Goal: Task Accomplishment & Management: Manage account settings

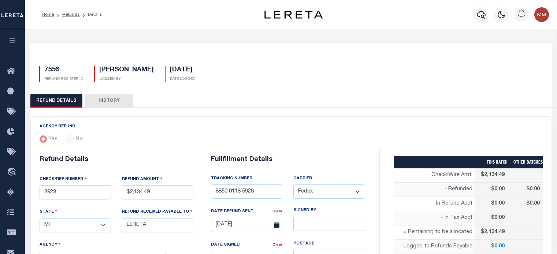
select select "MI"
select select "COL"
select select "OVP"
select select "FDX"
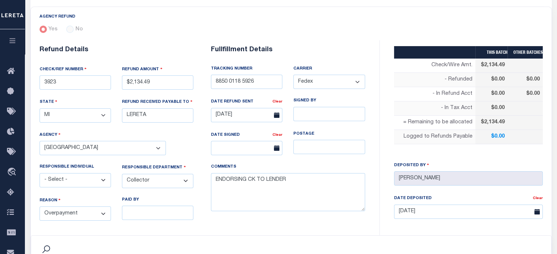
scroll to position [110, 0]
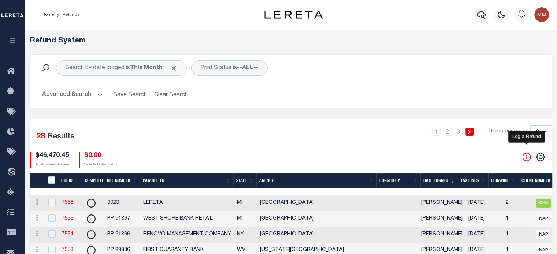
click at [528, 158] on icon "" at bounding box center [527, 157] width 10 height 10
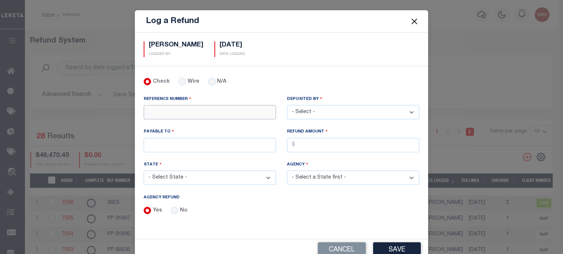
drag, startPoint x: 166, startPoint y: 111, endPoint x: 161, endPoint y: 104, distance: 8.6
click at [167, 110] on input "REFERENCE NUMBER" at bounding box center [210, 112] width 132 height 14
type input "3421"
click at [353, 113] on select "- Select - [PERSON_NAME] [PERSON_NAME] [PERSON_NAME] [PERSON_NAME] [PERSON_NAME…" at bounding box center [353, 112] width 132 height 14
select select "[PERSON_NAME]"
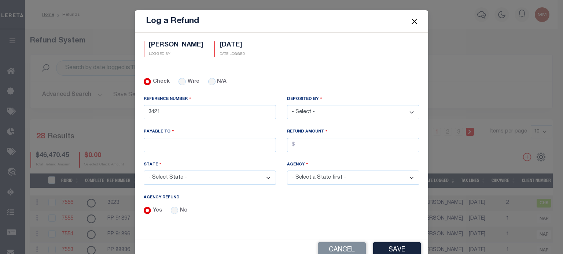
click at [287, 105] on select "- Select - [PERSON_NAME] [PERSON_NAME] [PERSON_NAME] [PERSON_NAME] [PERSON_NAME…" at bounding box center [353, 112] width 132 height 14
click at [161, 145] on input "PAYABLE TO" at bounding box center [210, 145] width 132 height 14
type input "LERETA LLC"
select select "CA"
click at [300, 141] on input "AGENCY REFUND" at bounding box center [353, 145] width 132 height 14
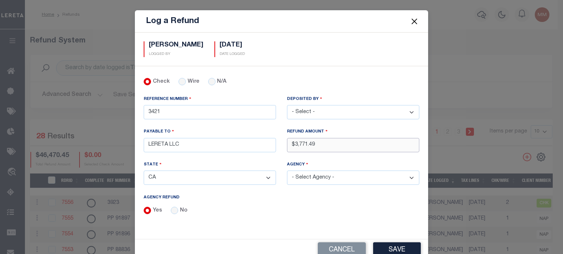
type input "$3,771.49"
click at [199, 181] on select "- Select State - [US_STATE] AL AR AZ CA CO [GEOGRAPHIC_DATA] [GEOGRAPHIC_DATA] …" at bounding box center [210, 178] width 132 height 14
select select "NY"
click at [144, 171] on select "- Select State - [US_STATE] AL AR AZ CA CO [GEOGRAPHIC_DATA] [GEOGRAPHIC_DATA] …" at bounding box center [210, 178] width 132 height 14
click at [305, 175] on select "- Select Agency - [PERSON_NAME][GEOGRAPHIC_DATA] [PERSON_NAME][GEOGRAPHIC_DATA]…" at bounding box center [353, 178] width 132 height 14
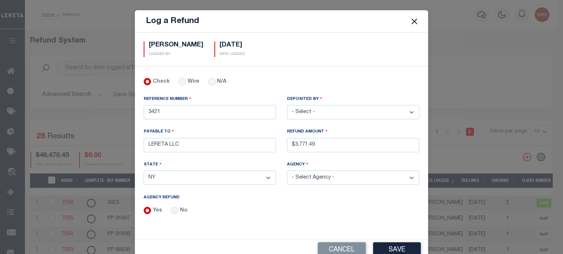
select select "3611317008"
click at [287, 171] on select "- Select Agency - [PERSON_NAME][GEOGRAPHIC_DATA] [PERSON_NAME][GEOGRAPHIC_DATA]…" at bounding box center [353, 178] width 132 height 14
click at [397, 245] on button "Save" at bounding box center [397, 251] width 48 height 16
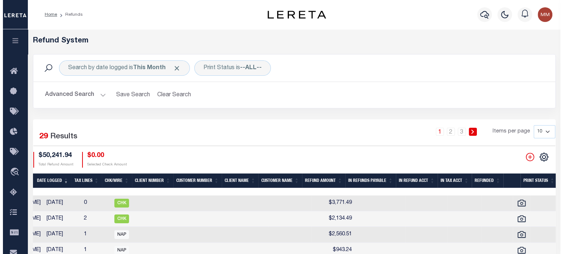
scroll to position [0, 381]
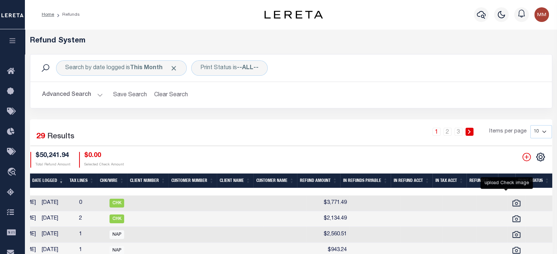
click at [512, 202] on icon at bounding box center [517, 204] width 10 height 10
checkbox input "true"
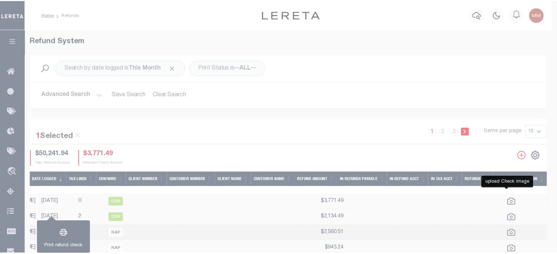
scroll to position [0, 376]
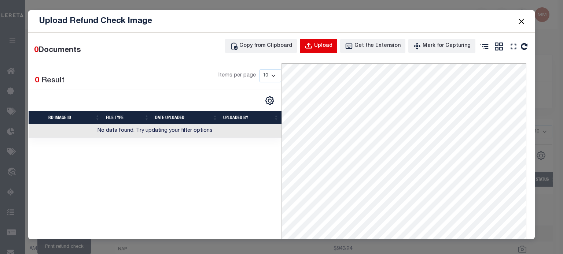
click at [325, 51] on button "Upload" at bounding box center [318, 46] width 37 height 14
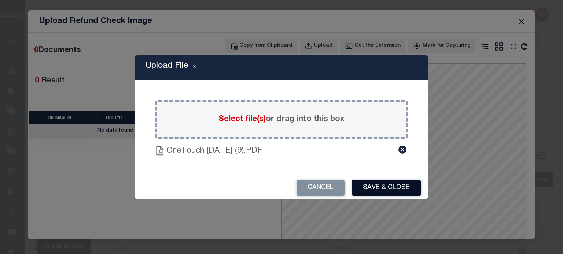
click at [394, 185] on button "Save & Close" at bounding box center [386, 188] width 69 height 16
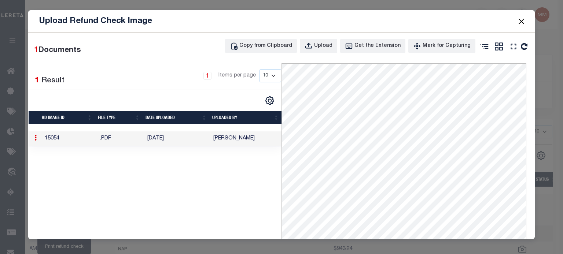
click at [521, 18] on button "Close" at bounding box center [521, 21] width 10 height 10
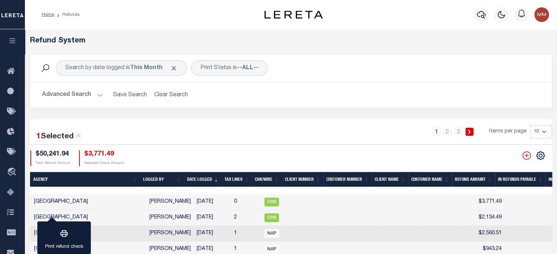
scroll to position [0, 0]
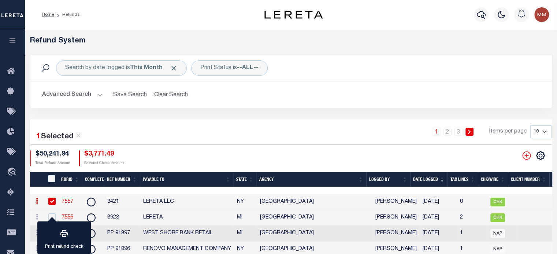
click at [68, 204] on link "7557" at bounding box center [68, 201] width 12 height 5
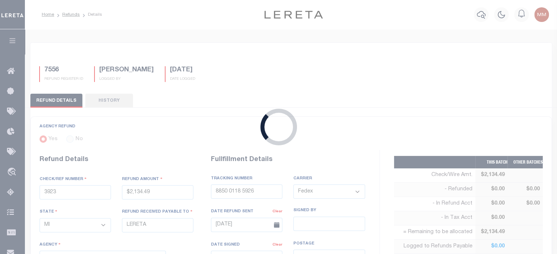
type input "3421"
type input "$3,771.49"
select select "NY"
type input "LERETA LLC"
select select
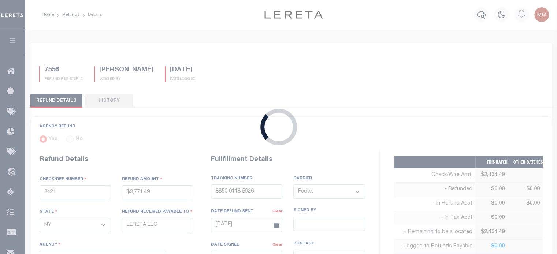
select select
type input "[DATE]"
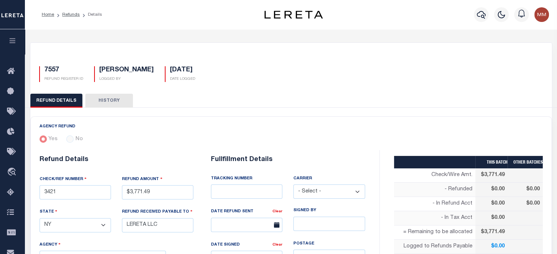
select select "3611317008"
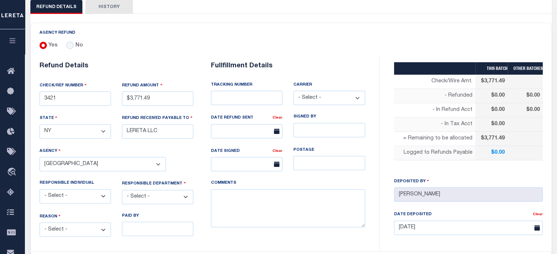
scroll to position [183, 0]
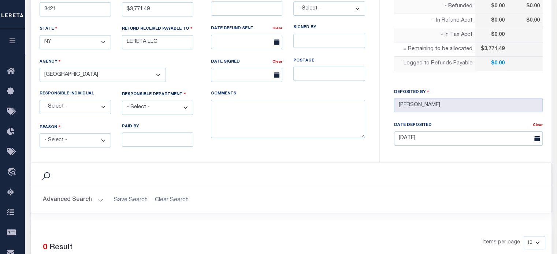
click at [64, 138] on select "- Select - Change In Value Discount Applied Duplicate Payment Exemption Applied…" at bounding box center [75, 140] width 71 height 14
select select "OVP"
click at [40, 133] on select "- Select - Change In Value Discount Applied Duplicate Payment Exemption Applied…" at bounding box center [75, 140] width 71 height 14
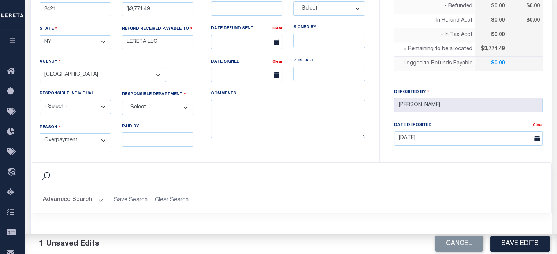
click at [145, 106] on select "- Select - 3rd Party Accounting AI Collector Customer Customer Service FactR JA…" at bounding box center [157, 108] width 71 height 14
select select "COL"
click at [122, 101] on select "- Select - 3rd Party Accounting AI Collector Customer Customer Service FactR JA…" at bounding box center [157, 108] width 71 height 14
drag, startPoint x: 293, startPoint y: 124, endPoint x: 291, endPoint y: 119, distance: 5.1
click at [291, 119] on textarea "COMMENTS" at bounding box center [288, 119] width 154 height 38
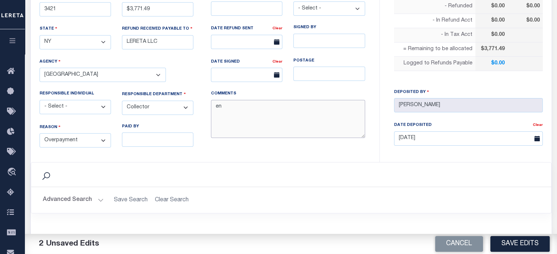
type textarea "e"
type textarea "ENDORSING CK TO LENDER"
drag, startPoint x: 519, startPoint y: 241, endPoint x: 512, endPoint y: 213, distance: 28.7
click at [519, 241] on button "Save Edits" at bounding box center [520, 244] width 59 height 16
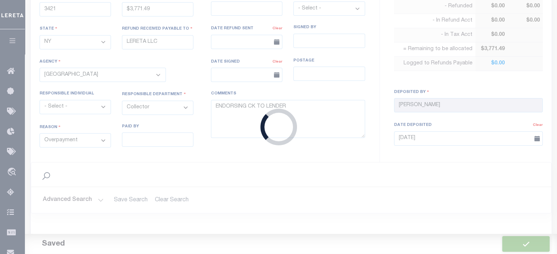
type input "$3,771.49"
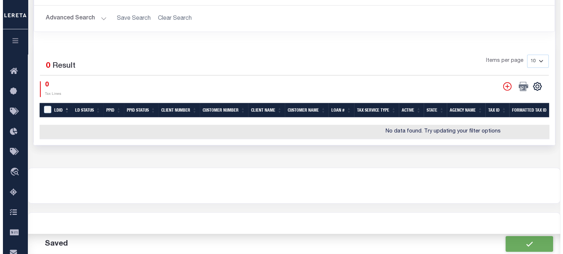
scroll to position [366, 0]
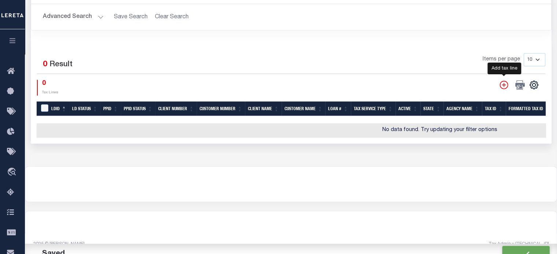
click at [505, 82] on icon "" at bounding box center [504, 85] width 8 height 8
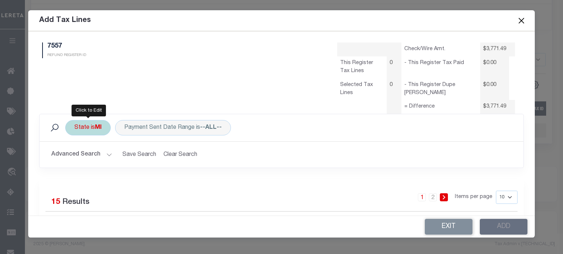
click at [85, 131] on div "State is MI" at bounding box center [87, 127] width 45 height 15
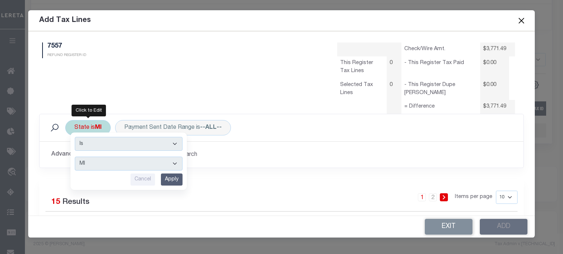
drag, startPoint x: 81, startPoint y: 165, endPoint x: 85, endPoint y: 157, distance: 8.7
click at [82, 163] on select "AK AL AR AZ CA CO CT DC DE FL [GEOGRAPHIC_DATA] GU HI IA ID IL IN KS [GEOGRAPHI…" at bounding box center [129, 164] width 108 height 14
select select "NY"
click at [75, 157] on select "AK AL AR AZ CA CO CT DC DE FL [GEOGRAPHIC_DATA] GU HI IA ID IL IN KS [GEOGRAPHI…" at bounding box center [129, 164] width 108 height 14
drag, startPoint x: 169, startPoint y: 180, endPoint x: 166, endPoint y: 177, distance: 4.7
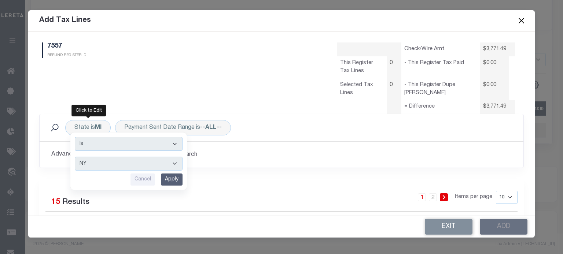
click at [169, 179] on input "Apply" at bounding box center [172, 180] width 22 height 12
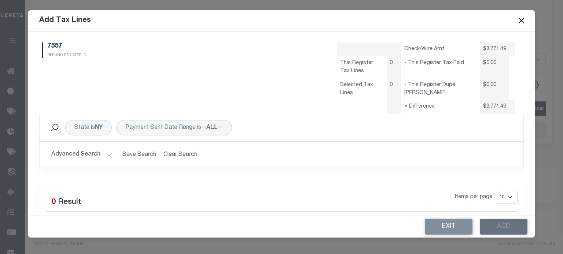
click at [105, 157] on button "Advanced Search" at bounding box center [81, 155] width 61 height 14
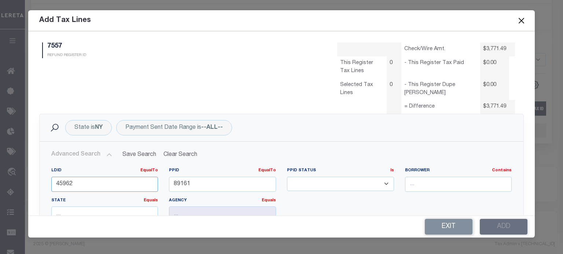
drag, startPoint x: 97, startPoint y: 180, endPoint x: -115, endPoint y: 157, distance: 213.5
type input "46044"
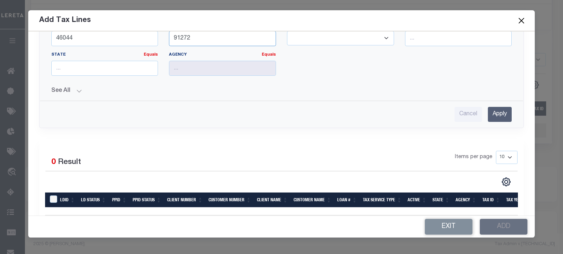
scroll to position [180, 0]
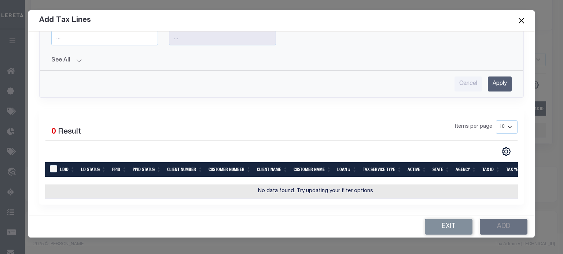
type input "91272"
drag, startPoint x: 495, startPoint y: 81, endPoint x: 455, endPoint y: 60, distance: 45.6
click at [495, 80] on input "Apply" at bounding box center [500, 84] width 24 height 15
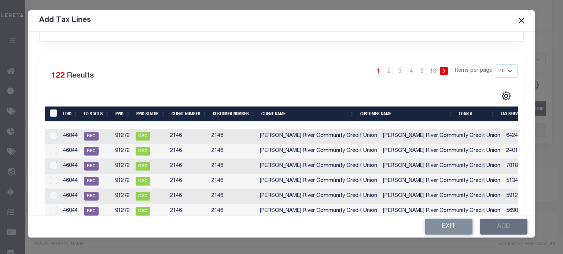
scroll to position [126, 0]
click at [504, 70] on select "10 25 50 100" at bounding box center [507, 70] width 22 height 13
select select "50"
click at [496, 64] on select "10 25 50 100" at bounding box center [507, 70] width 22 height 13
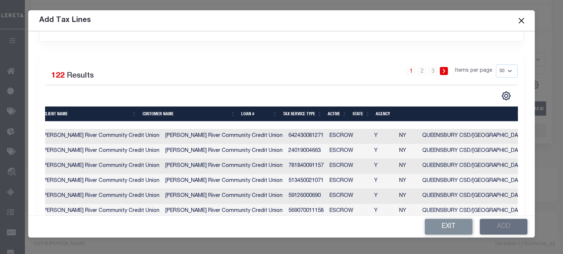
scroll to position [0, 218]
drag, startPoint x: 245, startPoint y: 113, endPoint x: 251, endPoint y: 114, distance: 6.1
click at [245, 113] on th "Loan #" at bounding box center [259, 114] width 42 height 15
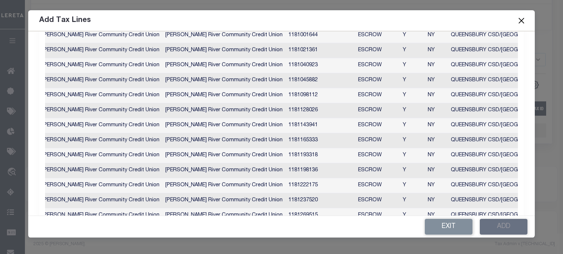
scroll to position [163, 0]
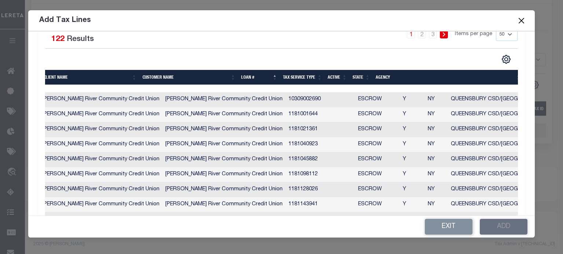
drag, startPoint x: 248, startPoint y: 87, endPoint x: 330, endPoint y: 90, distance: 81.8
click at [330, 90] on div at bounding box center [279, 88] width 468 height 7
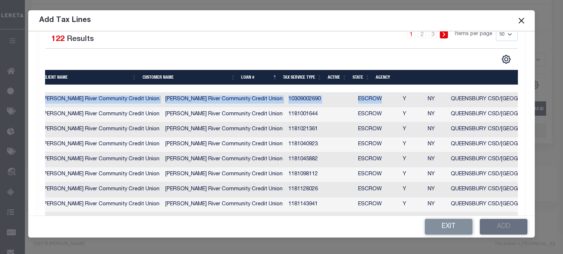
drag, startPoint x: 322, startPoint y: 92, endPoint x: 477, endPoint y: 82, distance: 155.4
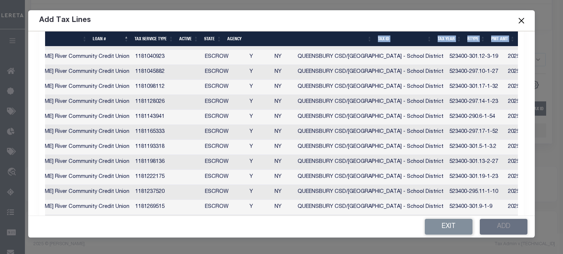
scroll to position [236, 0]
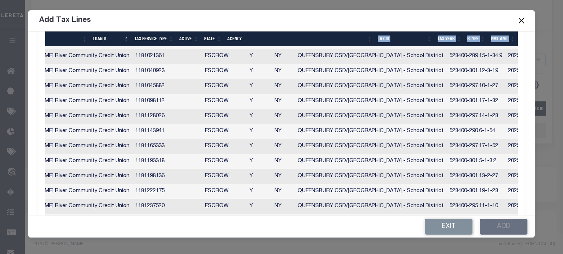
click at [381, 40] on th "Tax ID" at bounding box center [405, 39] width 60 height 15
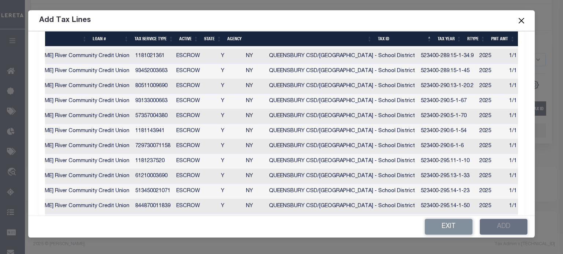
click at [379, 38] on th "Tax ID" at bounding box center [405, 39] width 60 height 15
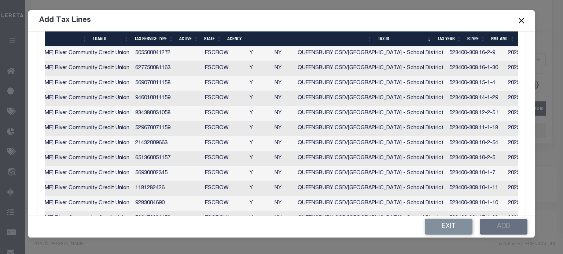
scroll to position [676, 0]
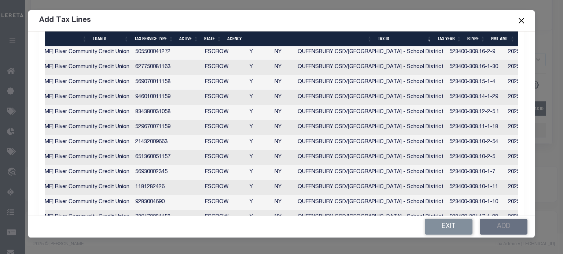
click at [446, 184] on td "523400-308.10-1-11" at bounding box center [475, 187] width 59 height 15
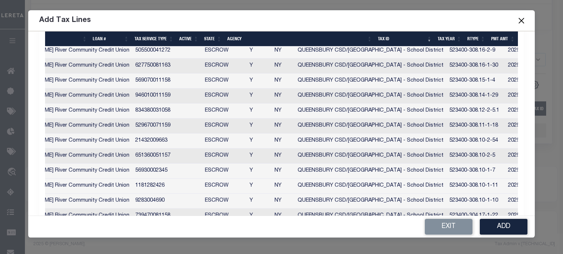
scroll to position [675, 0]
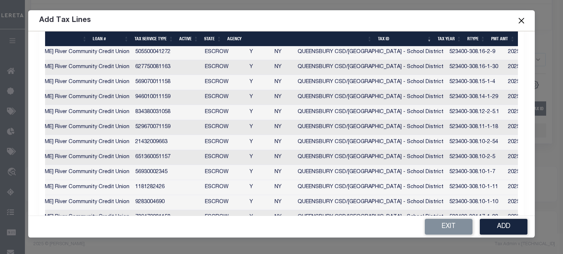
click at [446, 185] on td "523400-308.10-1-11" at bounding box center [475, 187] width 59 height 15
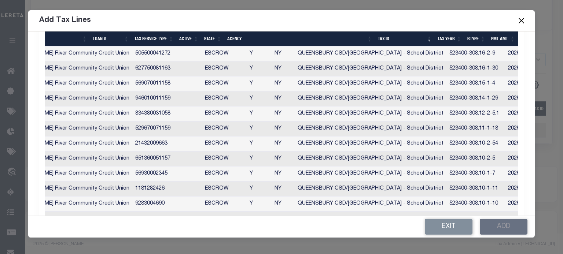
scroll to position [676, 0]
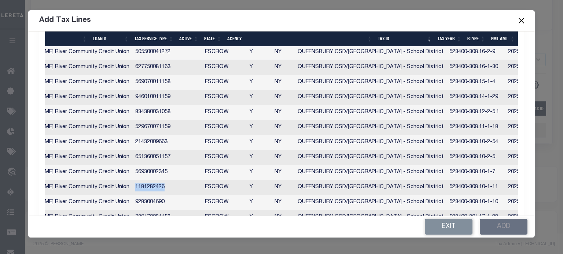
drag, startPoint x: 88, startPoint y: 185, endPoint x: 117, endPoint y: 185, distance: 29.7
click at [132, 185] on td "1181282426" at bounding box center [167, 187] width 70 height 15
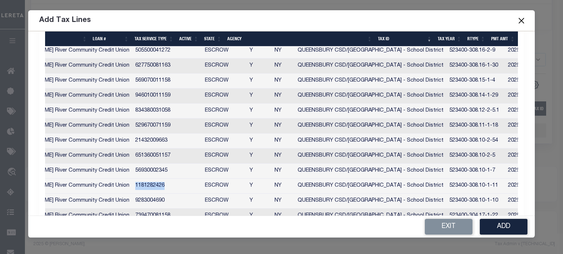
copy td "1181282426"
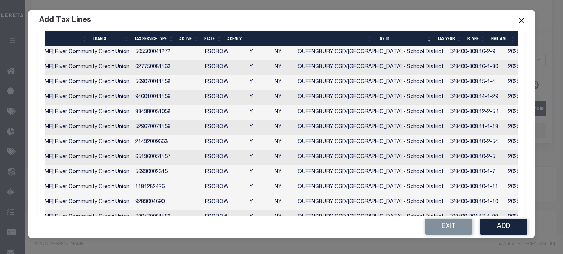
click at [446, 185] on td "523400-308.10-1-11" at bounding box center [475, 187] width 59 height 15
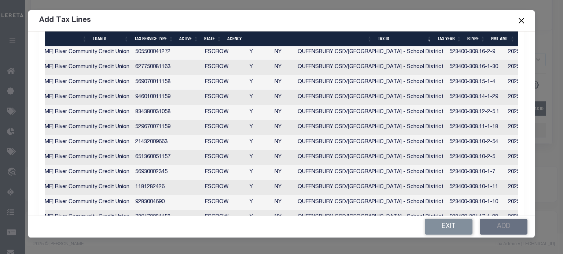
click at [503, 225] on div "Exit Add" at bounding box center [281, 227] width 506 height 22
click at [295, 183] on td "QUEENSBURY CSD/[GEOGRAPHIC_DATA] - School District" at bounding box center [371, 187] width 152 height 15
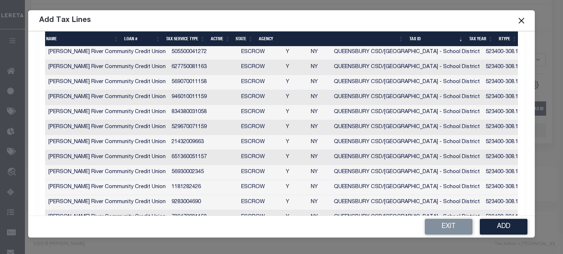
scroll to position [0, 333]
click at [170, 182] on td "1181282426" at bounding box center [205, 187] width 70 height 15
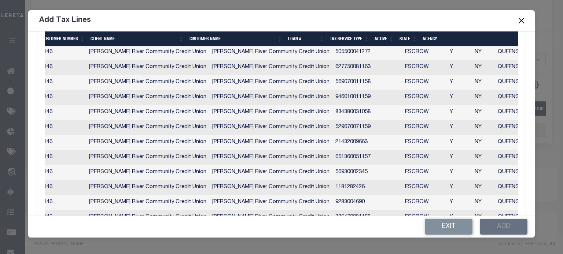
scroll to position [0, 169]
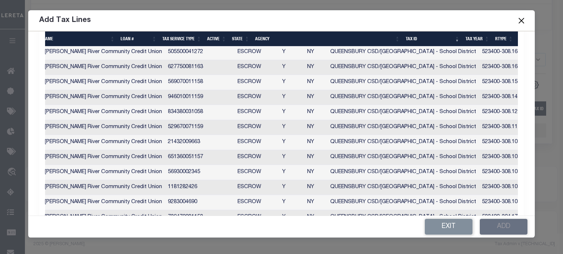
click at [479, 186] on td "523400-308.10-1-11" at bounding box center [508, 187] width 59 height 15
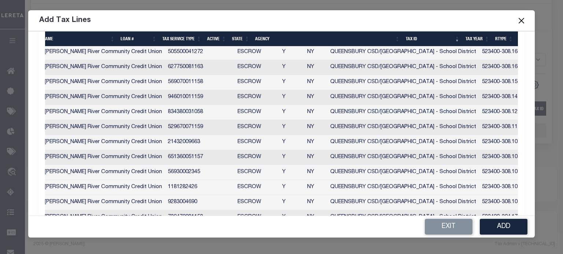
click at [479, 185] on td "523400-308.10-1-11" at bounding box center [508, 187] width 59 height 15
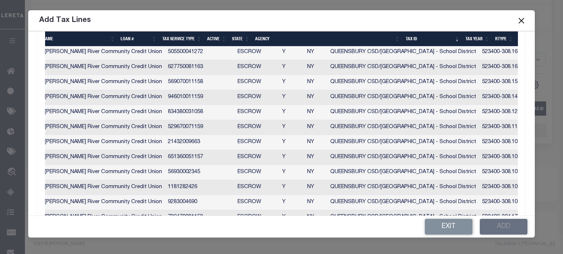
click at [479, 185] on td "523400-308.10-1-11" at bounding box center [508, 187] width 59 height 15
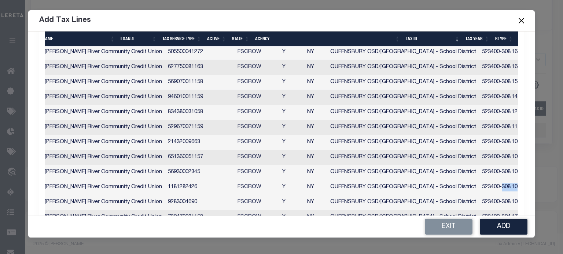
click at [479, 185] on td "523400-308.10-1-11" at bounding box center [508, 187] width 59 height 15
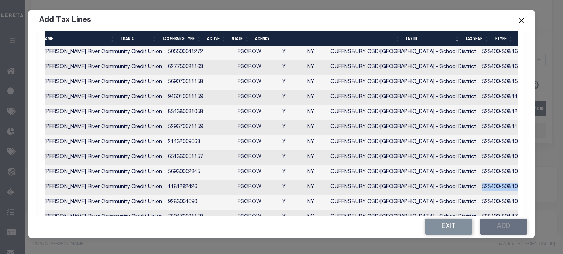
click at [479, 185] on td "523400-308.10-1-11" at bounding box center [508, 187] width 59 height 15
checkbox input "true"
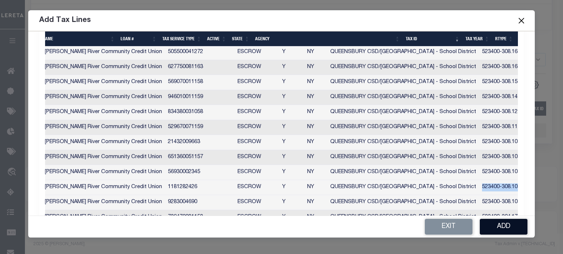
click at [502, 224] on button "Add" at bounding box center [504, 227] width 48 height 16
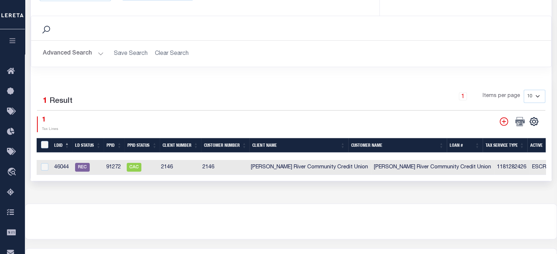
scroll to position [183, 0]
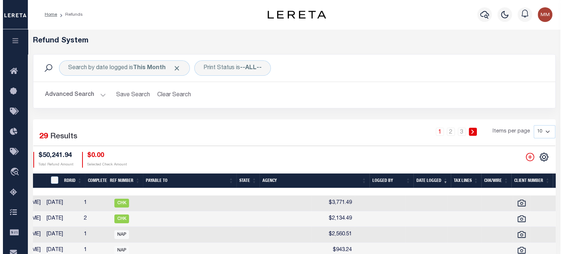
scroll to position [0, 381]
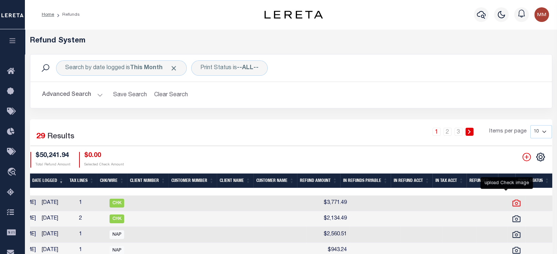
click at [512, 204] on icon "" at bounding box center [517, 204] width 10 height 10
checkbox input "true"
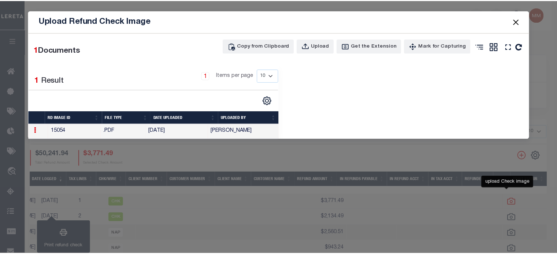
scroll to position [0, 376]
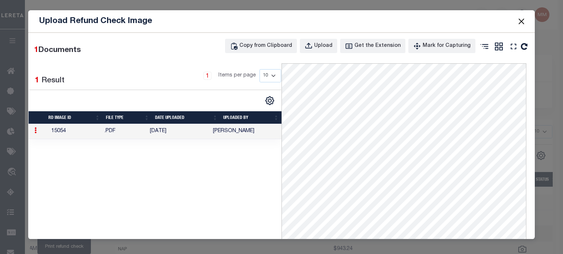
click at [35, 129] on icon at bounding box center [35, 131] width 2 height 6
drag, startPoint x: 52, startPoint y: 155, endPoint x: 224, endPoint y: 102, distance: 179.7
click at [52, 154] on link "Delete" at bounding box center [48, 154] width 33 height 12
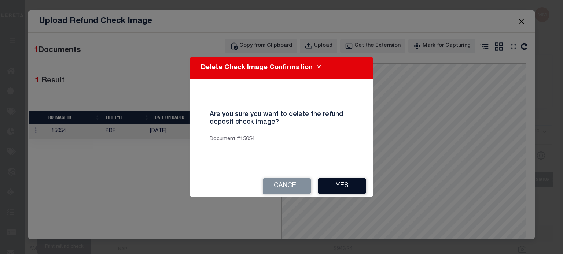
click at [334, 189] on button "Yes" at bounding box center [342, 186] width 48 height 16
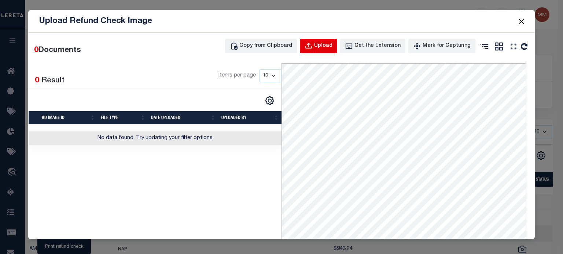
click at [325, 44] on div "Upload" at bounding box center [323, 46] width 18 height 8
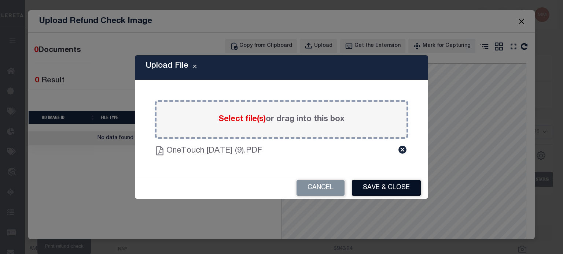
click at [368, 191] on button "Save & Close" at bounding box center [386, 188] width 69 height 16
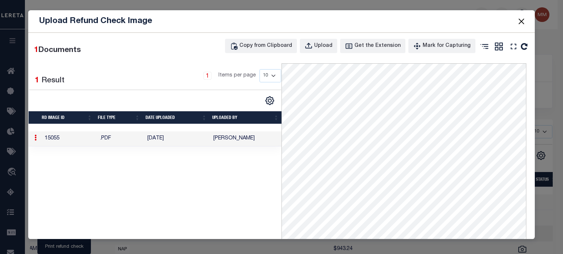
click at [520, 19] on button "Close" at bounding box center [521, 21] width 10 height 10
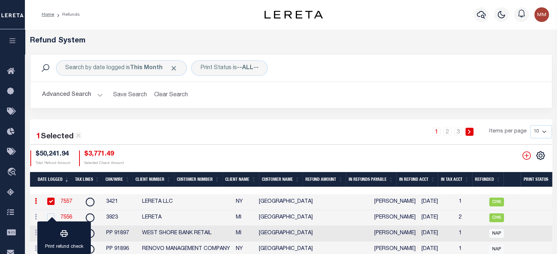
scroll to position [0, 0]
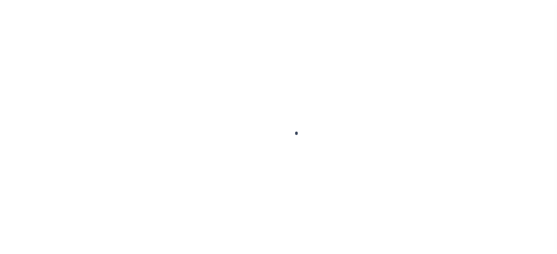
scroll to position [104, 0]
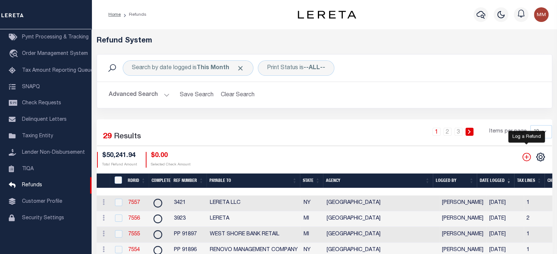
click at [524, 157] on icon "" at bounding box center [527, 157] width 10 height 10
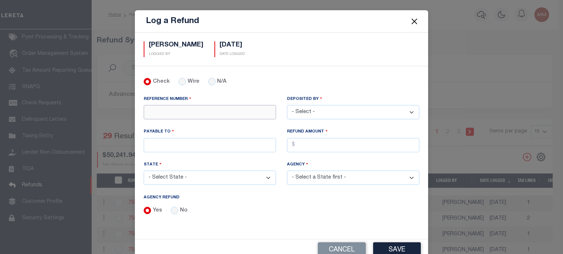
click at [195, 107] on input "REFERENCE NUMBER" at bounding box center [210, 112] width 132 height 14
type input "21136516"
click at [181, 142] on input "PAYABLE TO" at bounding box center [210, 145] width 132 height 14
click at [170, 144] on input "av" at bounding box center [210, 145] width 132 height 14
type input "ACCUMATCH"
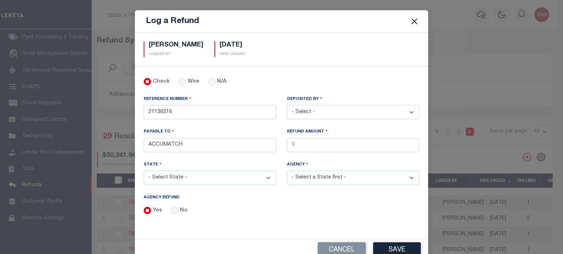
click at [318, 112] on select "- Select - Aakash Patel Abdul Muzain Adams, Pamela S Adhikary Rinki Adrienne Ca…" at bounding box center [353, 112] width 132 height 14
select select "[PERSON_NAME]"
click at [287, 105] on select "- Select - [PERSON_NAME] [PERSON_NAME] [PERSON_NAME] [PERSON_NAME] [PERSON_NAME…" at bounding box center [353, 112] width 132 height 14
drag, startPoint x: 312, startPoint y: 140, endPoint x: 303, endPoint y: 145, distance: 10.5
click at [311, 141] on input "AGENCY REFUND" at bounding box center [353, 145] width 132 height 14
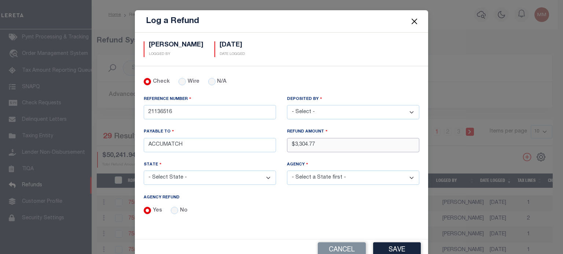
type input "$3,304.77"
click at [192, 178] on select "- Select State - [US_STATE] AL AR AZ CA CO [GEOGRAPHIC_DATA] [GEOGRAPHIC_DATA] …" at bounding box center [210, 178] width 132 height 14
select select "OH"
click at [144, 171] on select "- Select State - [US_STATE] AL AR AZ CA CO [GEOGRAPHIC_DATA] [GEOGRAPHIC_DATA] …" at bounding box center [210, 178] width 132 height 14
click at [310, 172] on select "- Select Agency - ADAMS COUNTY ADAMS COUNTY MOBILE HOMES ALLEN COUNTY ALLEN COU…" at bounding box center [353, 178] width 132 height 14
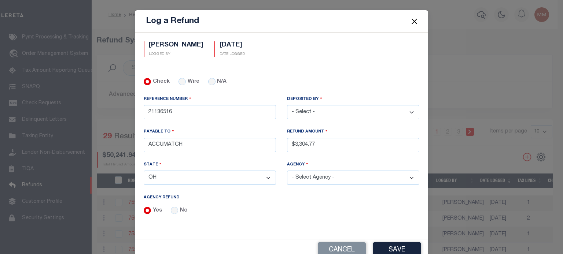
select select "3904900000"
click at [287, 171] on select "- Select Agency - ADAMS COUNTY ADAMS COUNTY MOBILE HOMES ALLEN COUNTY ALLEN COU…" at bounding box center [353, 178] width 132 height 14
drag, startPoint x: 401, startPoint y: 248, endPoint x: 398, endPoint y: 245, distance: 3.9
click at [400, 248] on button "Save" at bounding box center [397, 251] width 48 height 16
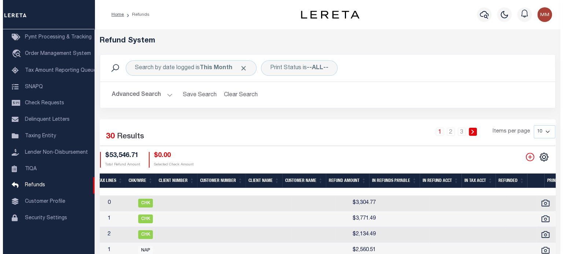
scroll to position [0, 448]
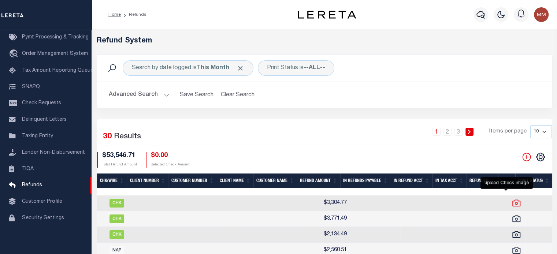
click at [512, 204] on icon at bounding box center [517, 204] width 10 height 10
checkbox input "true"
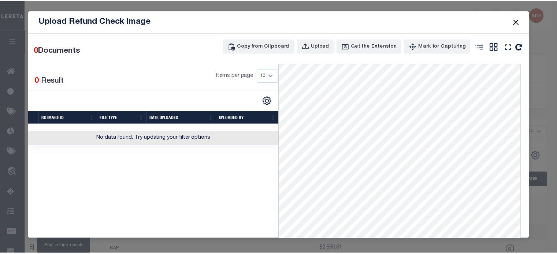
scroll to position [0, 381]
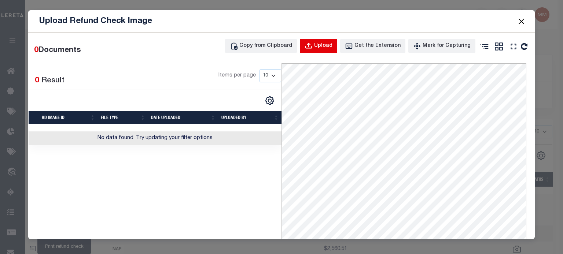
click at [321, 44] on div "Upload" at bounding box center [323, 46] width 18 height 8
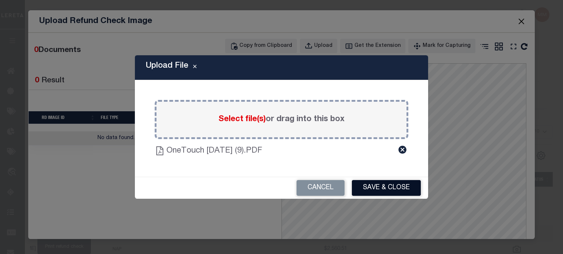
click at [372, 189] on button "Save & Close" at bounding box center [386, 188] width 69 height 16
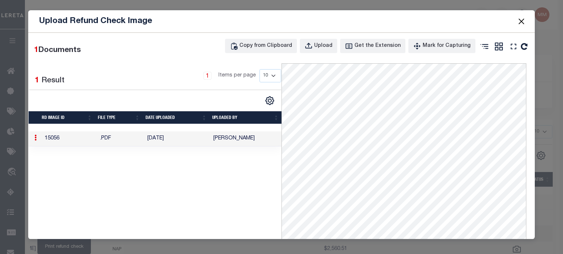
click at [522, 19] on button "Close" at bounding box center [521, 21] width 10 height 10
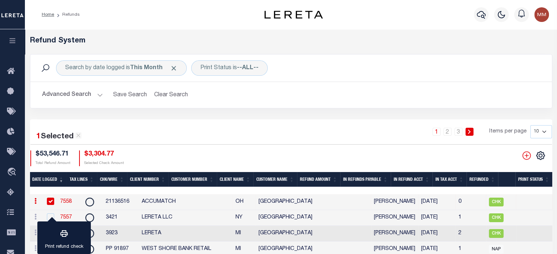
scroll to position [0, 0]
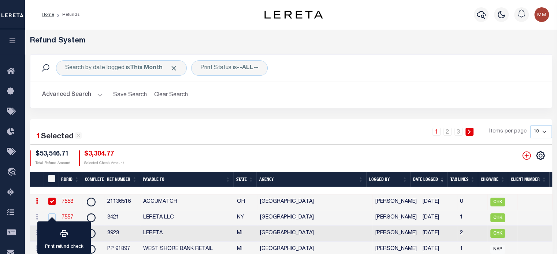
click at [68, 199] on link "7558" at bounding box center [68, 201] width 12 height 5
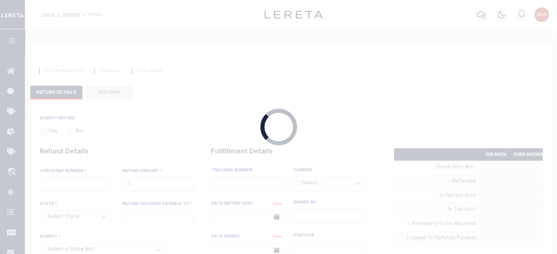
radio input "true"
type input "21136516"
type input "$3,304.77"
select select "OH"
type input "ACCUMATCH"
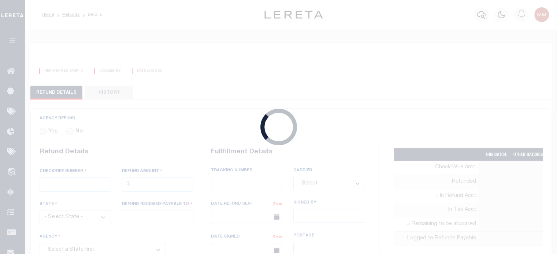
select select
type input "[PERSON_NAME]"
type input "[DATE]"
select select "3904900000"
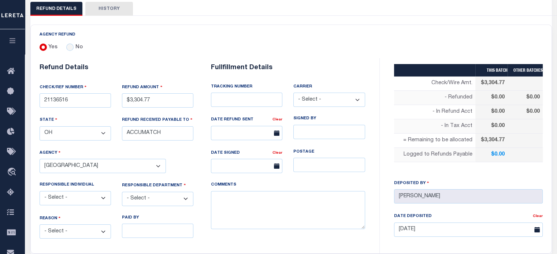
scroll to position [110, 0]
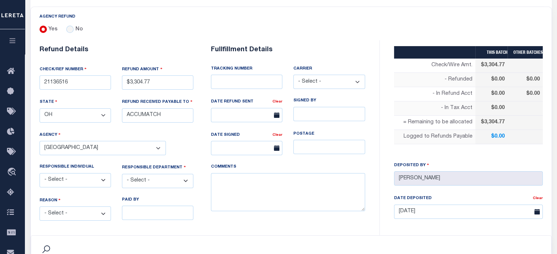
click at [77, 213] on select "- Select - Change In Value Discount Applied Duplicate Payment Exemption Applied…" at bounding box center [75, 214] width 71 height 14
select select "OVP"
click at [40, 207] on select "- Select - Change In Value Discount Applied Duplicate Payment Exemption Applied…" at bounding box center [75, 214] width 71 height 14
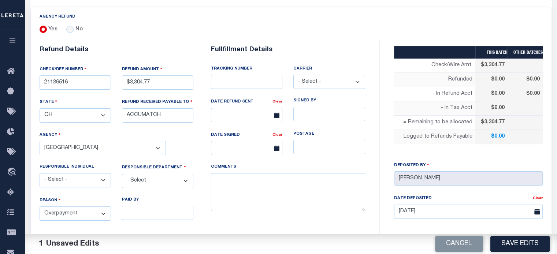
drag, startPoint x: 164, startPoint y: 180, endPoint x: 165, endPoint y: 175, distance: 4.8
click at [164, 180] on select "- Select - 3rd Party Accounting AI Collector Customer Customer Service FactR JA…" at bounding box center [157, 181] width 71 height 14
select select "COL"
click at [122, 174] on select "- Select - 3rd Party Accounting AI Collector Customer Customer Service FactR JA…" at bounding box center [157, 181] width 71 height 14
click at [254, 194] on textarea "COMMENTS" at bounding box center [288, 192] width 154 height 38
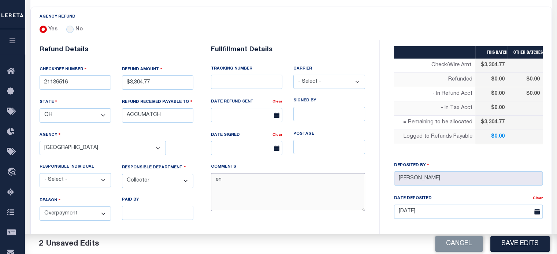
type textarea "e"
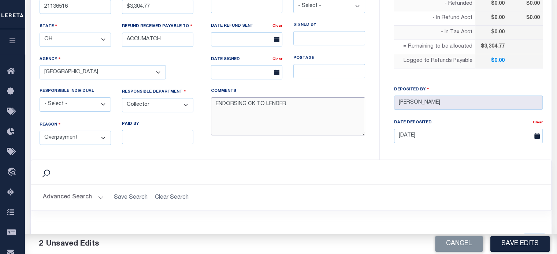
scroll to position [220, 0]
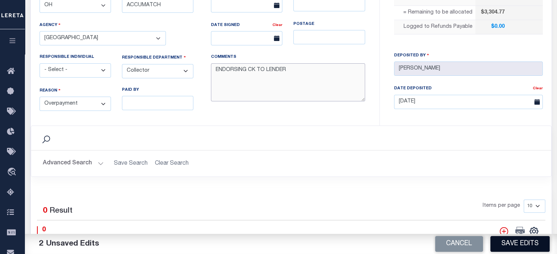
type textarea "ENDORSING CK TO LENDER"
click at [512, 240] on button "Save Edits" at bounding box center [520, 244] width 59 height 16
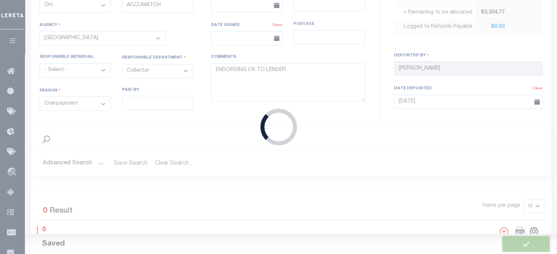
type input "$3,304.77"
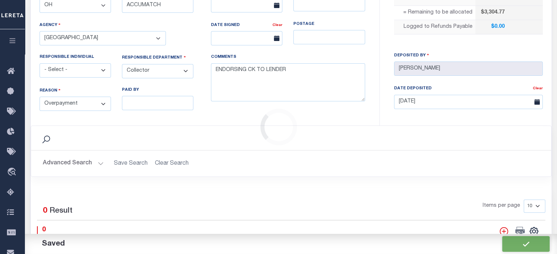
scroll to position [330, 0]
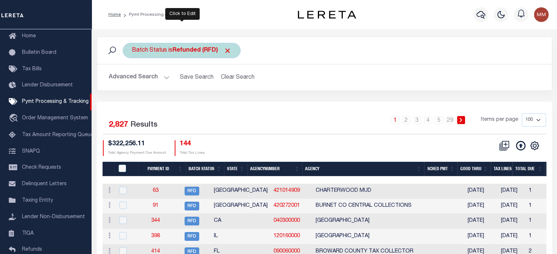
click at [169, 55] on div "Batch Status is Refunded (RFD)" at bounding box center [182, 50] width 118 height 15
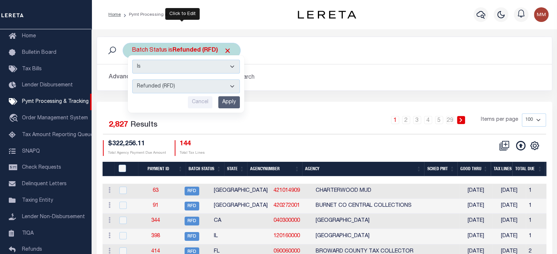
click at [166, 88] on select "Awaiting Funds (AWF) Cleared and Complete (CAC) New Check Needed (NCN) Payment …" at bounding box center [186, 87] width 108 height 14
select select "RFR"
click at [132, 80] on select "Awaiting Funds (AWF) Cleared and Complete (CAC) New Check Needed (NCN) Payment …" at bounding box center [186, 87] width 108 height 14
click at [229, 103] on input "Apply" at bounding box center [229, 102] width 22 height 12
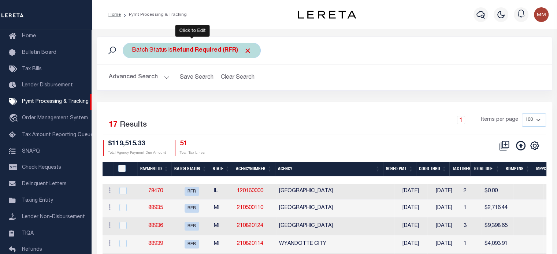
click at [182, 53] on b "Refund Required (RFR)" at bounding box center [212, 51] width 79 height 6
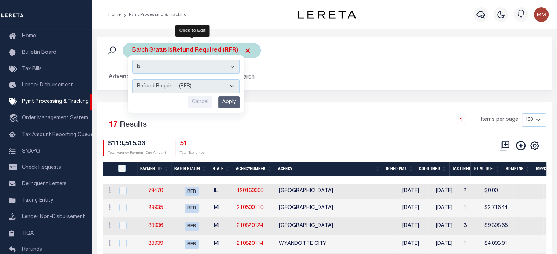
click at [166, 85] on select "Awaiting Funds (AWF) Cleared and Complete (CAC) New Check Needed (NCN) Payment …" at bounding box center [186, 87] width 108 height 14
select select "CAC"
click at [132, 80] on select "Awaiting Funds (AWF) Cleared and Complete (CAC) New Check Needed (NCN) Payment …" at bounding box center [186, 87] width 108 height 14
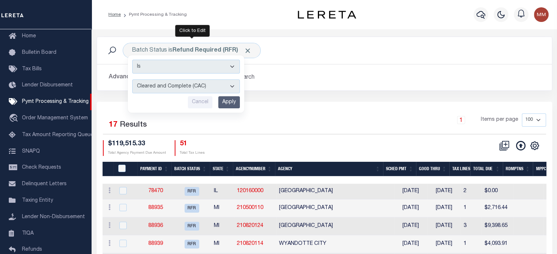
click at [236, 103] on input "Apply" at bounding box center [229, 102] width 22 height 12
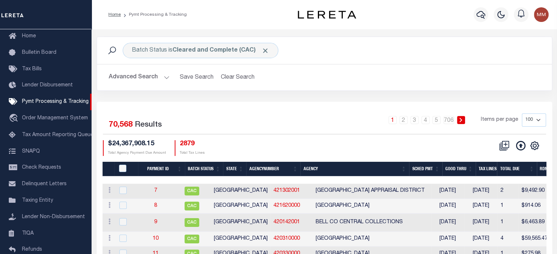
click at [151, 78] on button "Advanced Search" at bounding box center [139, 77] width 61 height 14
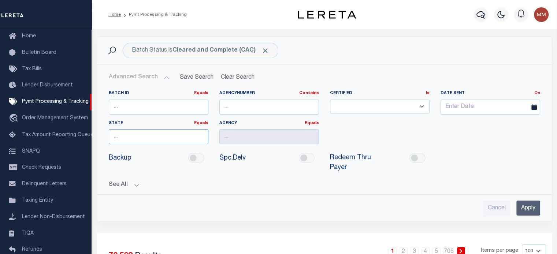
click at [147, 135] on input "text" at bounding box center [159, 136] width 100 height 15
click at [157, 148] on div "OH" at bounding box center [158, 150] width 99 height 12
type input "OH"
click at [235, 139] on input "text" at bounding box center [270, 136] width 100 height 15
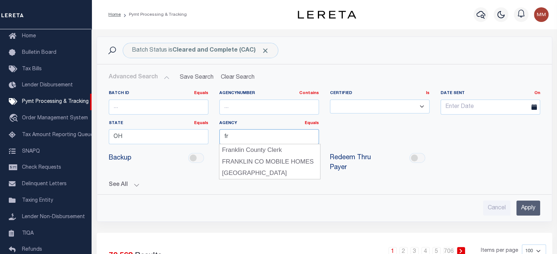
type input "[GEOGRAPHIC_DATA]"
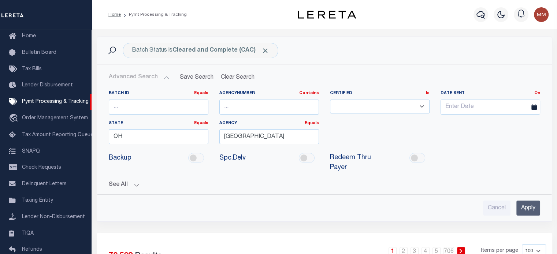
drag, startPoint x: 527, startPoint y: 209, endPoint x: 517, endPoint y: 207, distance: 9.6
click at [527, 209] on input "Apply" at bounding box center [529, 208] width 24 height 15
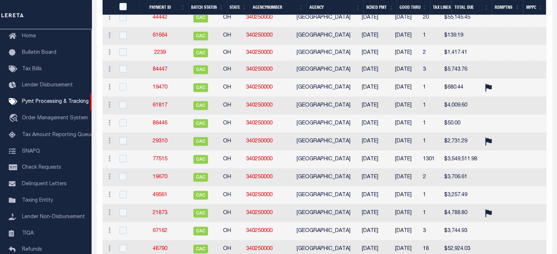
scroll to position [1649, 0]
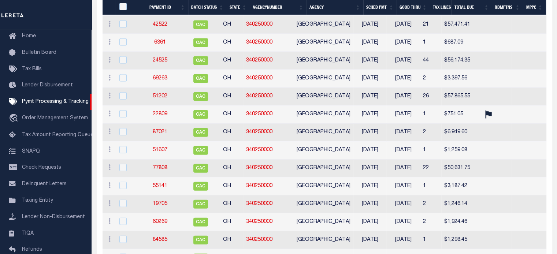
click at [384, 6] on th "SCHED PMT" at bounding box center [380, 7] width 33 height 15
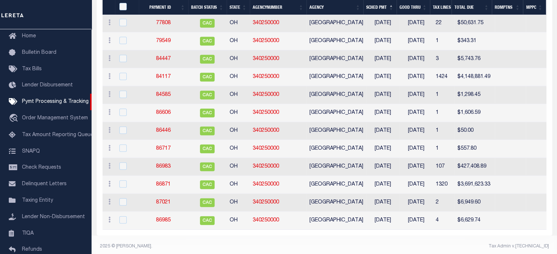
scroll to position [1688, 0]
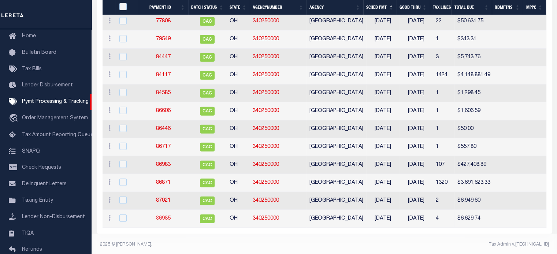
click at [162, 216] on link "86985" at bounding box center [163, 218] width 15 height 5
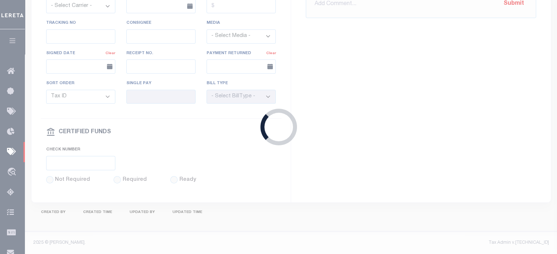
select select "CAC"
type input "06/17/2025"
type input "$6,629.74"
select select "TRA"
type input "20250618D4B74G1C000255061"
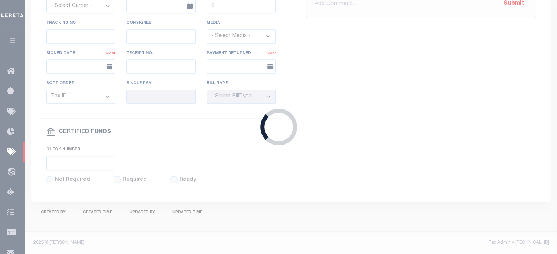
select select "[PERSON_NAME]"
type input "06/18/2025"
checkbox input "true"
type input "06/18/2025"
type input "Andres"
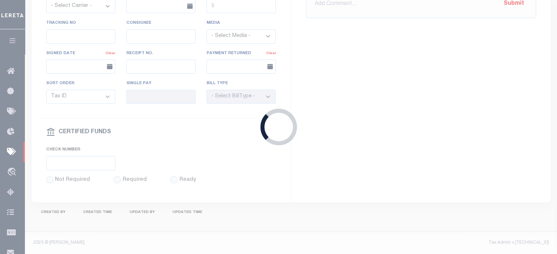
select select
type input "N"
radio input "true"
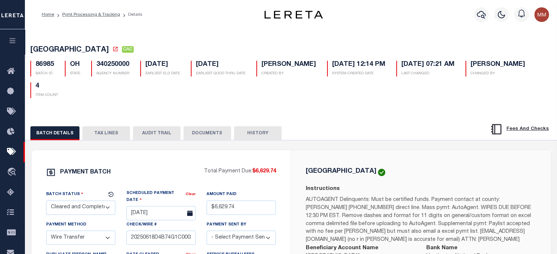
click at [102, 138] on button "TAX LINES" at bounding box center [106, 133] width 48 height 14
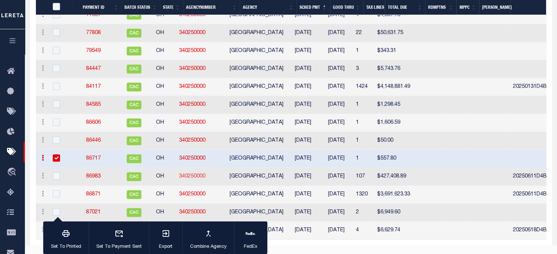
scroll to position [1687, 0]
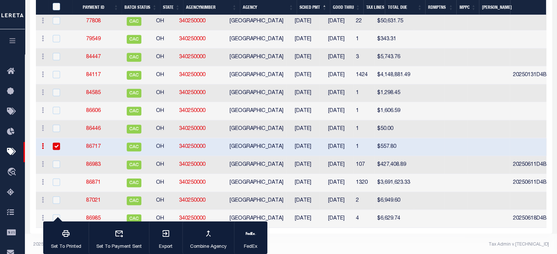
click at [59, 143] on input "checkbox" at bounding box center [56, 146] width 7 height 7
checkbox input "false"
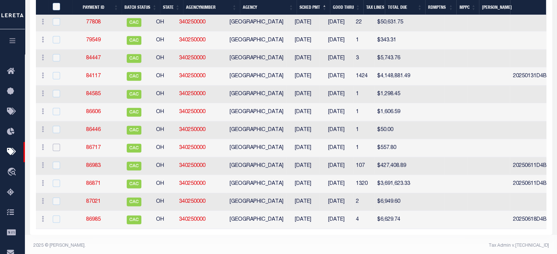
scroll to position [1688, 0]
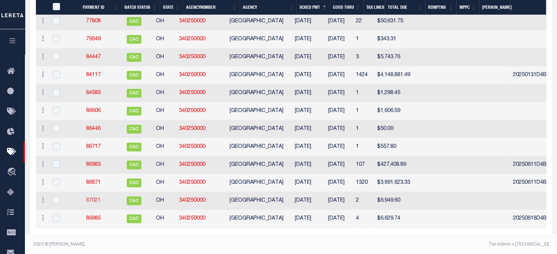
click at [96, 198] on link "87021" at bounding box center [93, 200] width 15 height 5
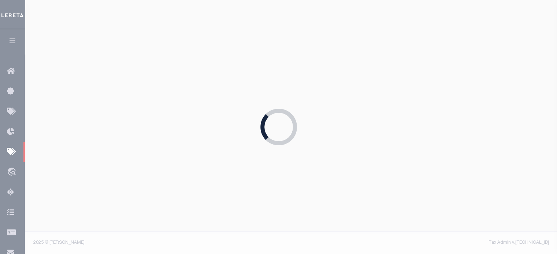
type input "06/16/2025"
type input "$6,949.6"
select select "CHK"
type input "51339"
type input "07/10/2025"
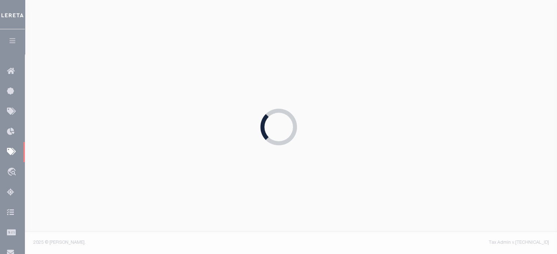
checkbox input "true"
select select "FDX"
type input "06/16/2025"
type input "$9.2"
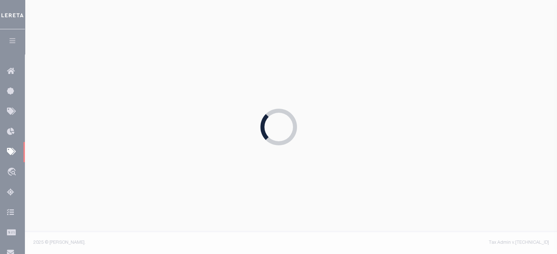
type input "882068725777"
type input "P.Peggy"
type input "06/20/2025"
select select "1"
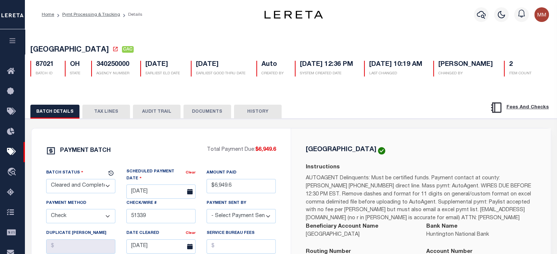
click at [102, 117] on button "TAX LINES" at bounding box center [106, 112] width 48 height 14
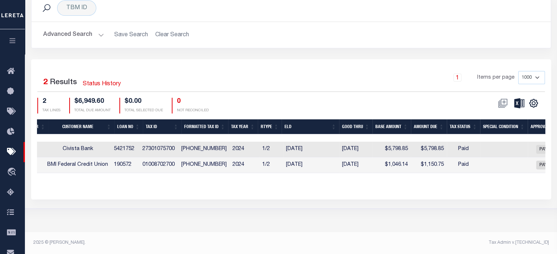
scroll to position [0, 398]
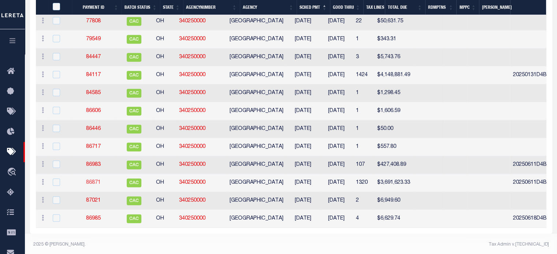
click at [99, 180] on link "86871" at bounding box center [93, 182] width 15 height 5
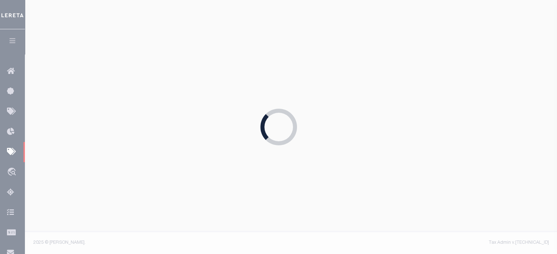
type input "06/12/2025"
type input "$3,693,233.82"
select select "TRA"
type input "20250611D4B74G1C001694061"
checkbox input "false"
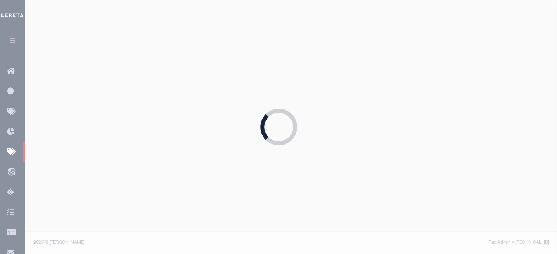
checkbox input "false"
select select
type input "06/11/2025"
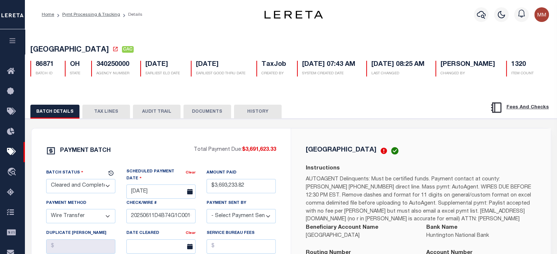
click at [104, 119] on button "TAX LINES" at bounding box center [106, 112] width 48 height 14
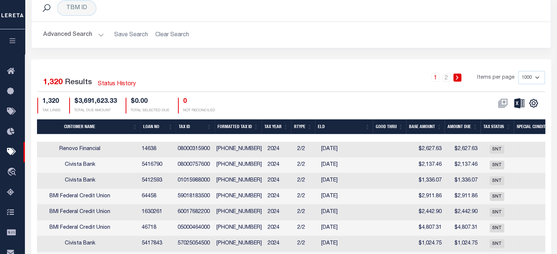
scroll to position [0, 466]
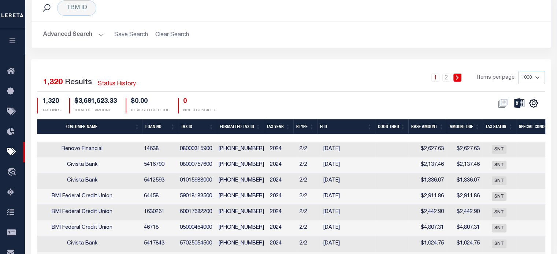
click at [237, 134] on th "Formatted Tax ID" at bounding box center [240, 126] width 47 height 15
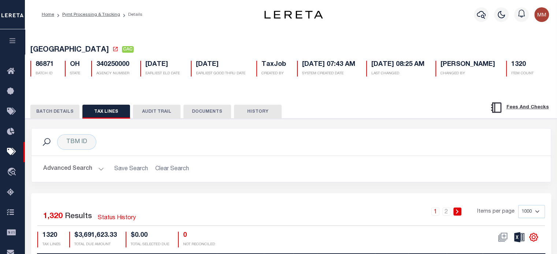
scroll to position [147, 0]
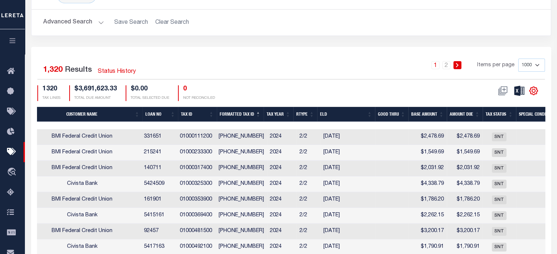
click at [535, 96] on icon "" at bounding box center [534, 91] width 10 height 10
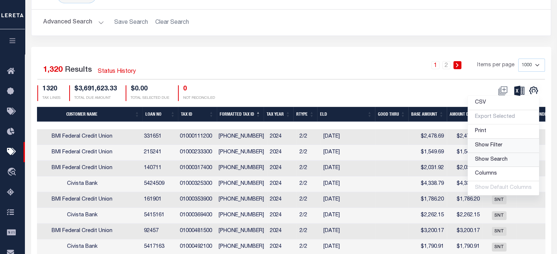
click at [481, 148] on span "Show Filter" at bounding box center [488, 145] width 27 height 5
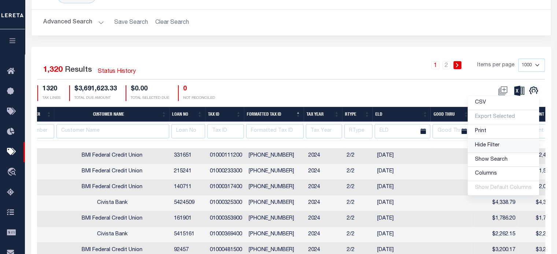
click at [487, 148] on span "Hide Filter" at bounding box center [487, 145] width 25 height 5
click at [306, 153] on td "2024" at bounding box center [325, 156] width 38 height 16
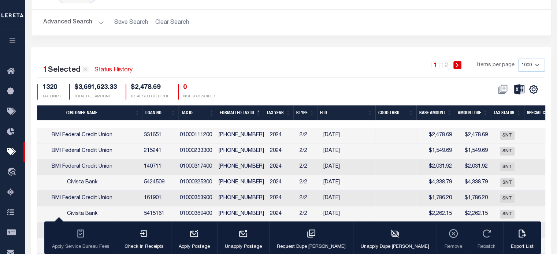
checkbox input "true"
click at [532, 91] on icon "" at bounding box center [533, 89] width 3 height 3
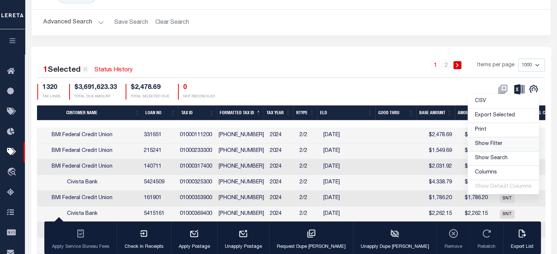
click at [495, 152] on link "Show Filter" at bounding box center [503, 144] width 71 height 14
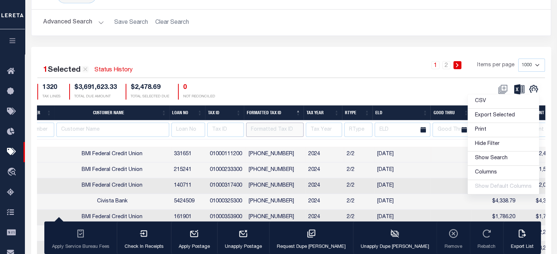
click at [263, 137] on input "text" at bounding box center [275, 130] width 58 height 14
type input "025-00186-00"
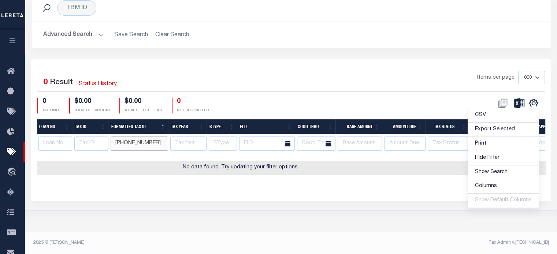
scroll to position [139, 0]
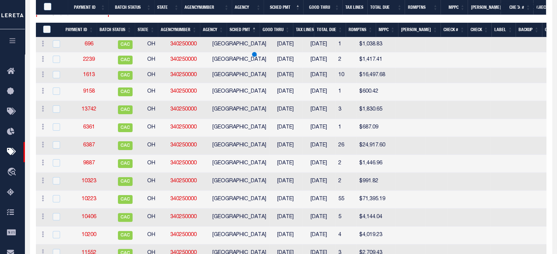
scroll to position [1688, 0]
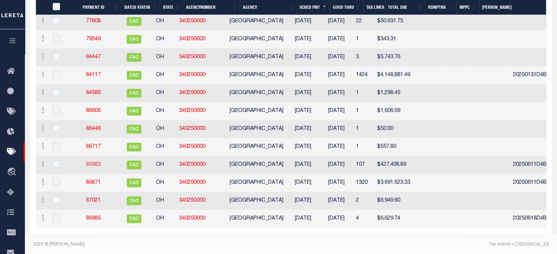
click at [100, 162] on link "86983" at bounding box center [93, 164] width 15 height 5
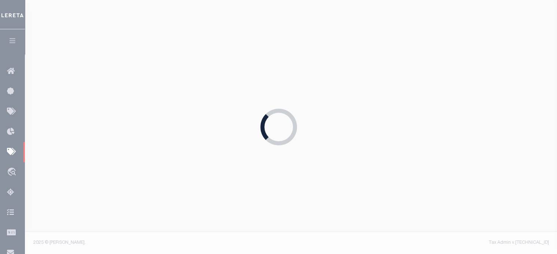
type input "06/11/2025"
type input "$428,308.05"
type input "20250611D4B74G1C000184061"
select select
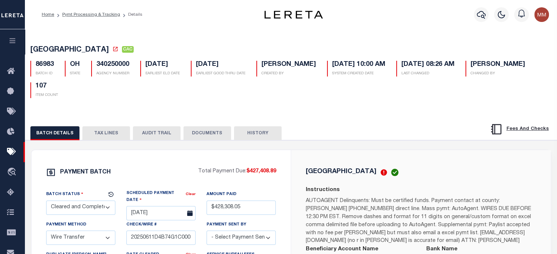
click at [110, 134] on button "TAX LINES" at bounding box center [106, 133] width 48 height 14
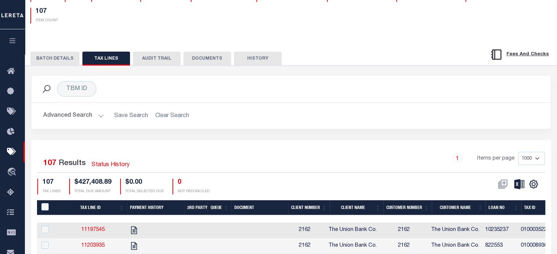
scroll to position [110, 0]
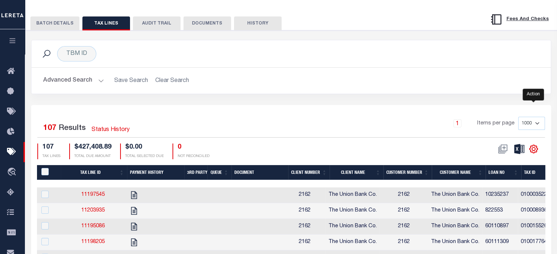
click at [534, 149] on icon "" at bounding box center [534, 149] width 10 height 10
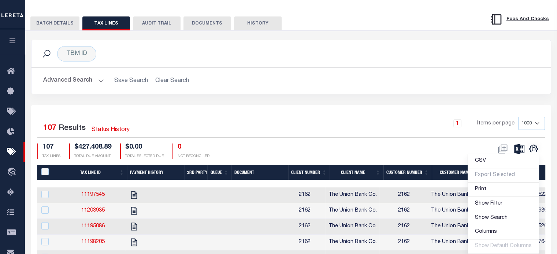
drag, startPoint x: 177, startPoint y: 183, endPoint x: 257, endPoint y: 182, distance: 79.2
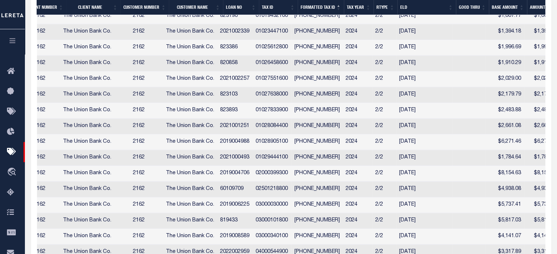
scroll to position [916, 0]
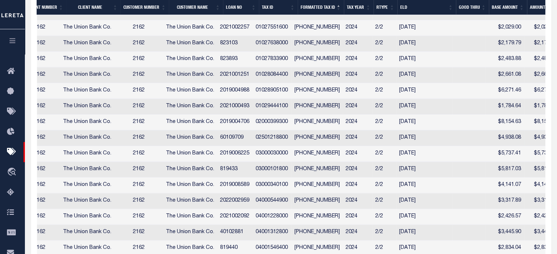
click at [318, 146] on td "025-012188-00" at bounding box center [317, 138] width 51 height 16
checkbox input "true"
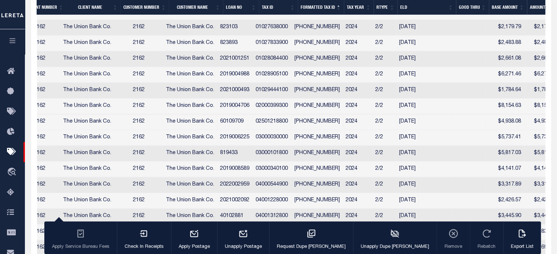
scroll to position [0, 465]
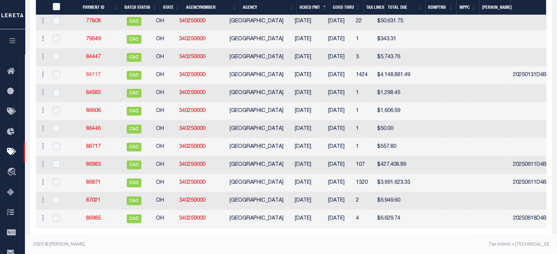
click at [99, 73] on link "84117" at bounding box center [93, 75] width 15 height 5
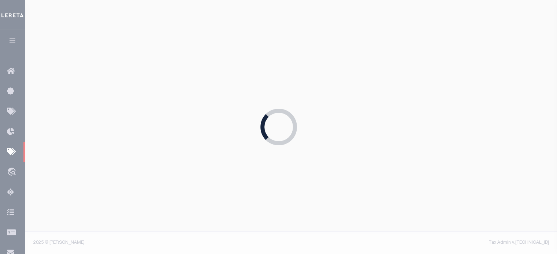
type input "01/31/2025"
type input "$4,154,981.11"
type input "20250131D4B74G1C002154013"
select select "OTH"
type input "01/31/2025"
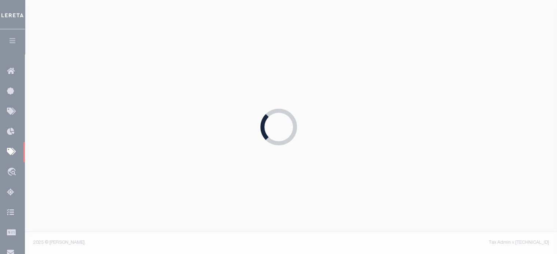
type input "20250131D4B74G1C00215401311137"
select select "1"
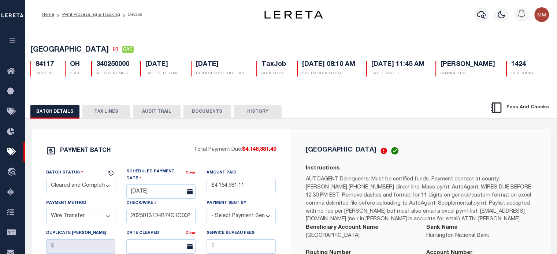
click at [107, 119] on button "TAX LINES" at bounding box center [106, 112] width 48 height 14
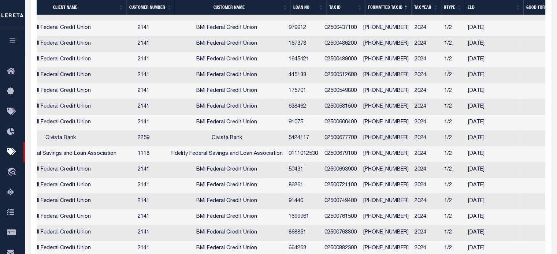
scroll to position [8453, 0]
